Goal: Task Accomplishment & Management: Manage account settings

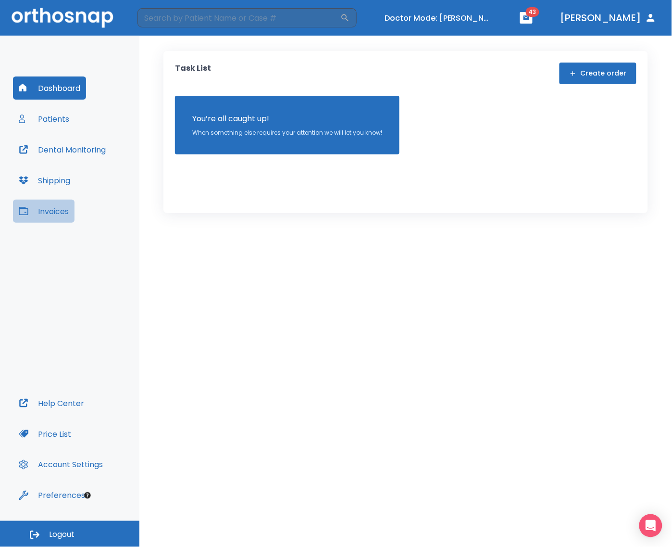
click at [49, 218] on button "Invoices" at bounding box center [44, 211] width 62 height 23
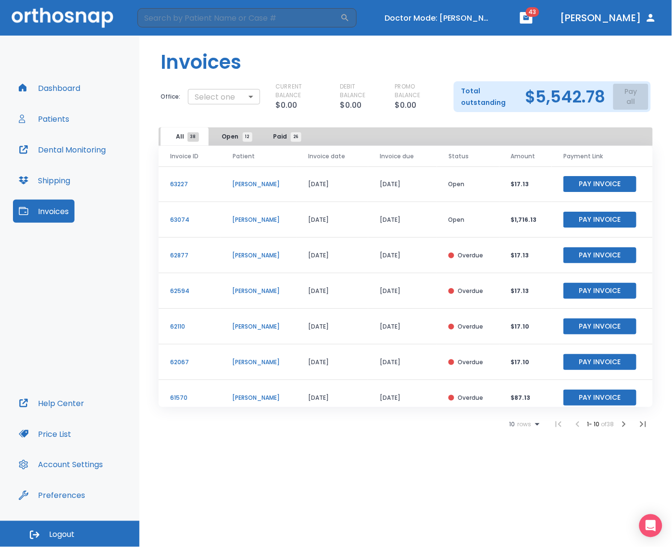
click at [243, 106] on body "​ Doctor Mode: Tara Moshiri 43 Dr. Suazo Dashboard Patients Dental Monitoring S…" at bounding box center [336, 273] width 672 height 547
click at [229, 136] on li "Artiste Dentistry" at bounding box center [224, 135] width 78 height 17
type input "2988"
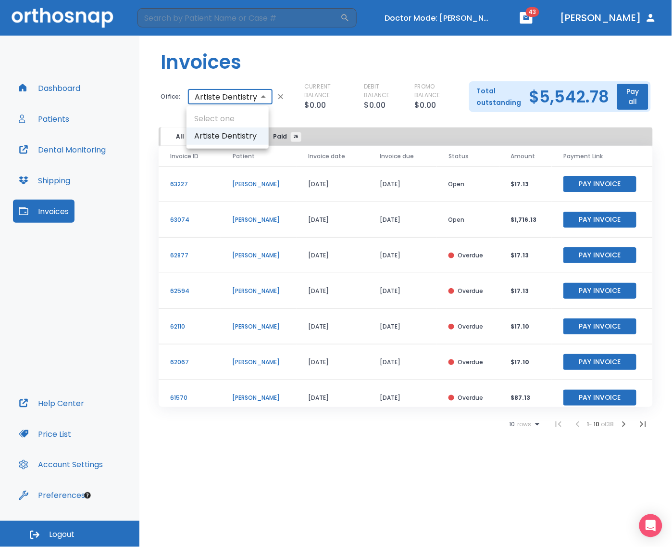
click at [225, 100] on body "​ Doctor Mode: Tara Moshiri 43 Dr. Suazo Dashboard Patients Dental Monitoring S…" at bounding box center [336, 273] width 672 height 547
click at [225, 114] on ul "Select one Artiste Dentistry" at bounding box center [228, 127] width 82 height 42
click at [231, 128] on li "Artiste Dentistry" at bounding box center [228, 135] width 82 height 17
click at [244, 135] on span "12" at bounding box center [248, 137] width 10 height 10
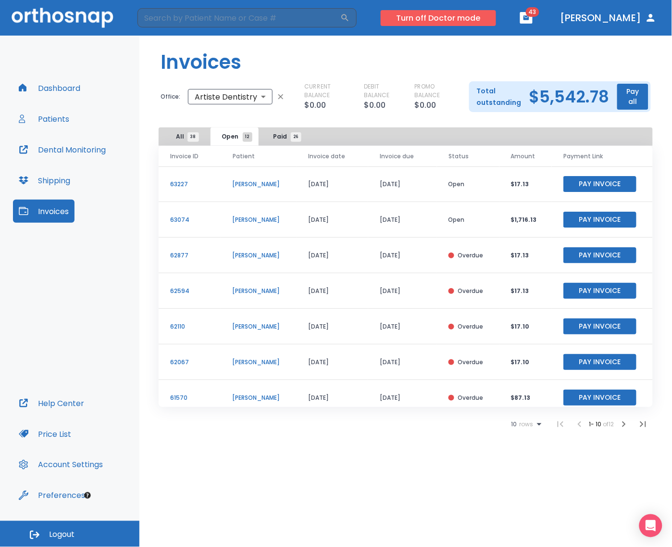
click at [465, 13] on button "Turn off Doctor mode" at bounding box center [438, 18] width 115 height 16
